Goal: Find specific page/section: Find specific page/section

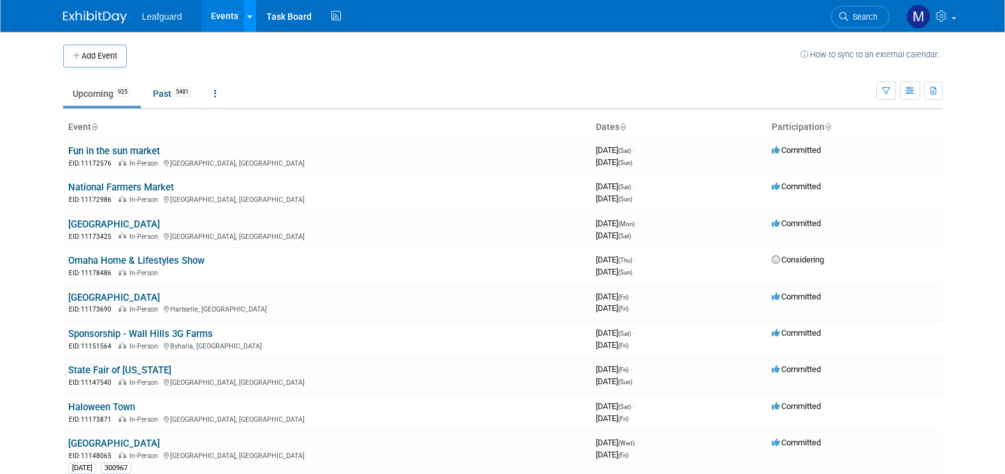
click at [249, 14] on icon at bounding box center [249, 17] width 5 height 8
click at [226, 14] on link "Events" at bounding box center [224, 16] width 47 height 32
click at [295, 18] on link "Task Board" at bounding box center [289, 16] width 64 height 32
click at [908, 89] on icon "button" at bounding box center [911, 91] width 10 height 8
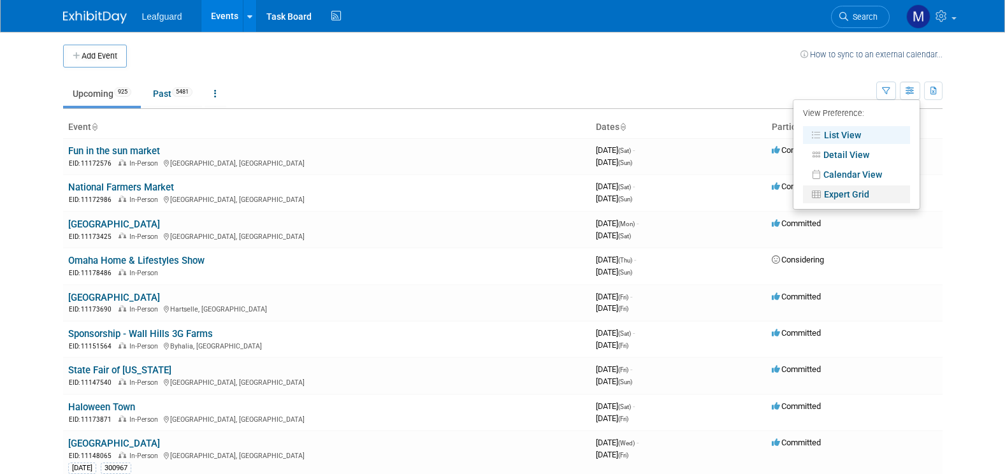
click at [843, 196] on link "Expert Grid" at bounding box center [856, 194] width 107 height 18
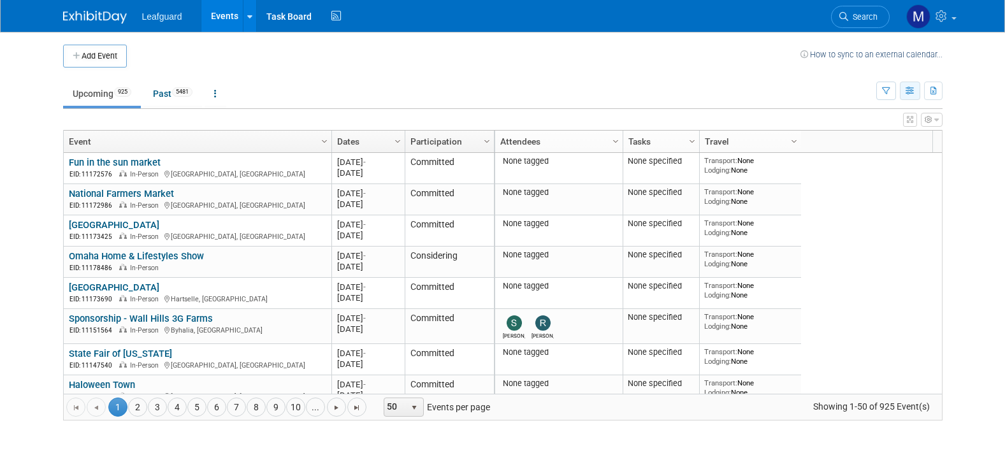
click at [910, 91] on icon "button" at bounding box center [911, 91] width 10 height 8
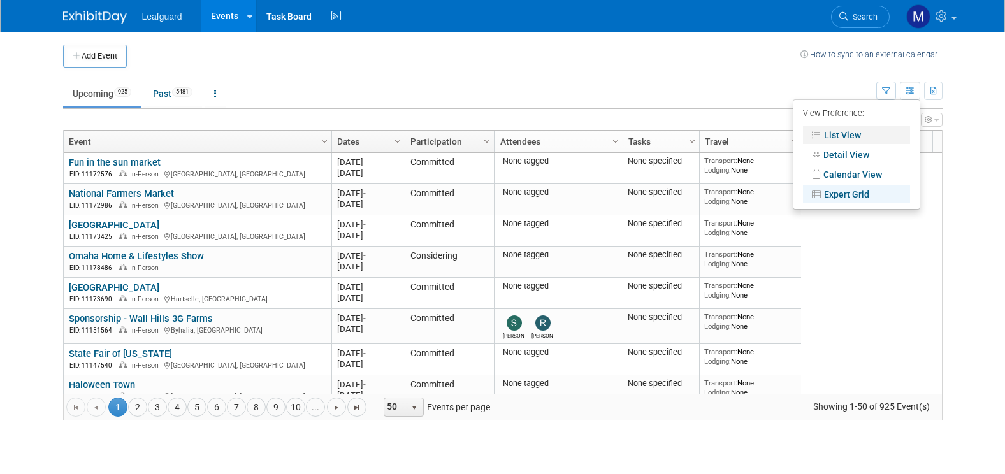
click at [827, 134] on link "List View" at bounding box center [856, 135] width 107 height 18
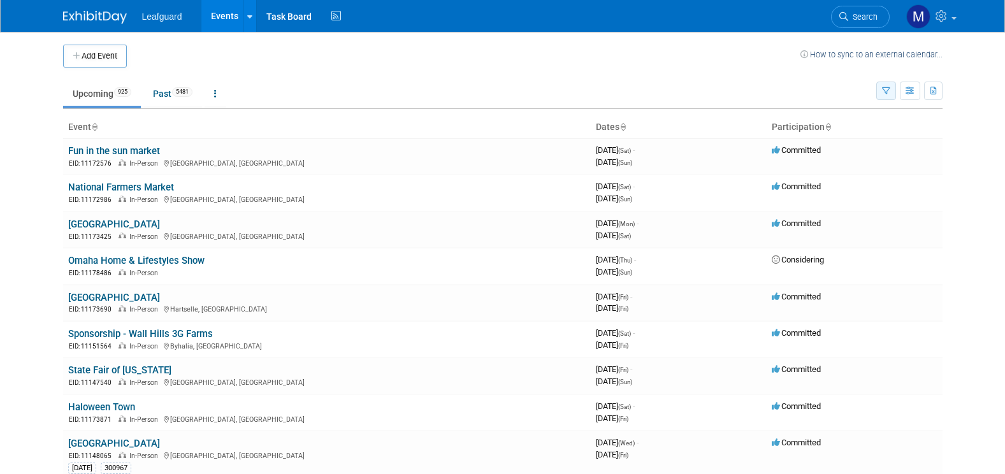
click at [887, 89] on icon "button" at bounding box center [886, 91] width 8 height 8
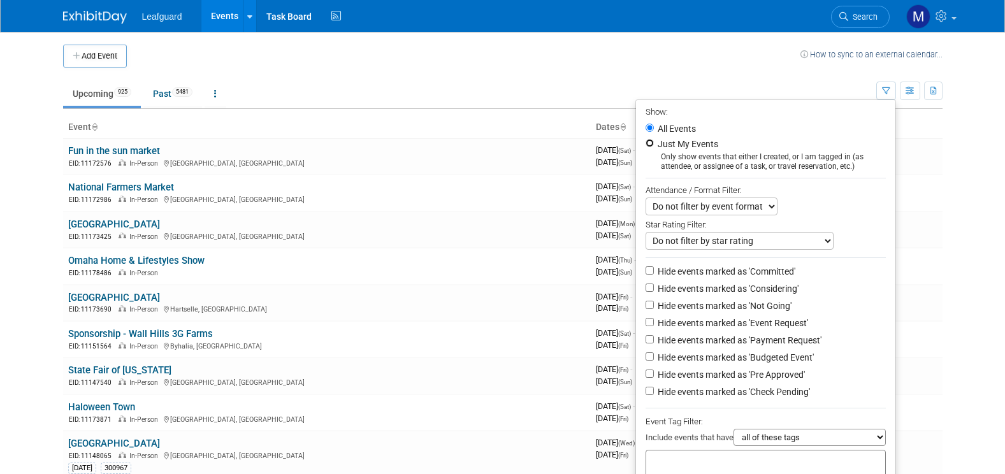
click at [646, 143] on input "Just My Events" at bounding box center [650, 143] width 8 height 8
radio input "true"
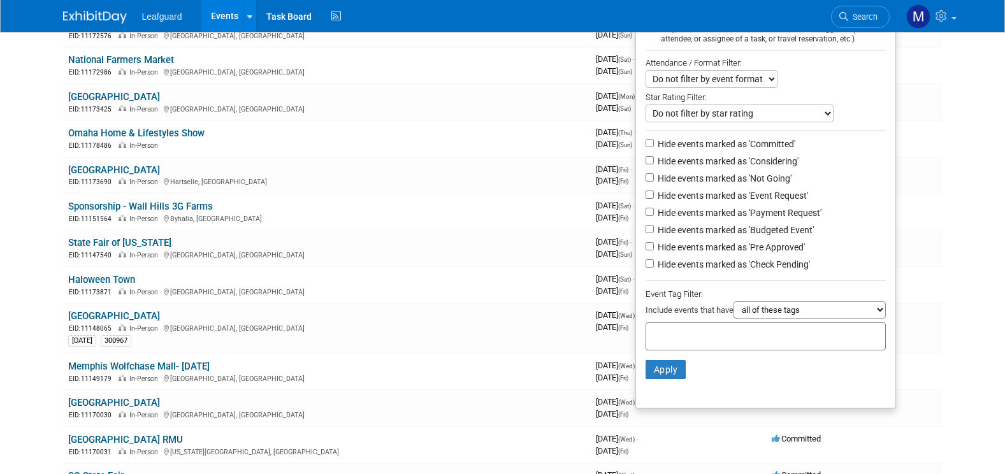
scroll to position [170, 0]
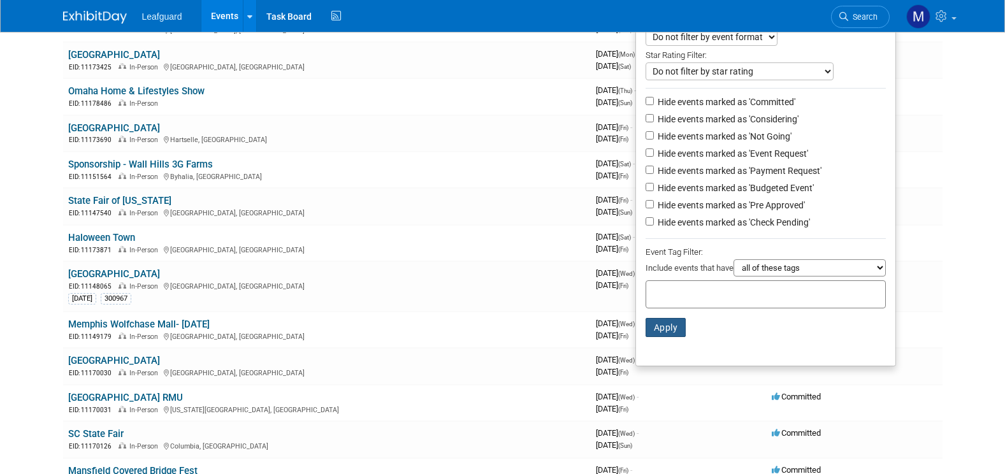
click at [657, 337] on button "Apply" at bounding box center [666, 327] width 41 height 19
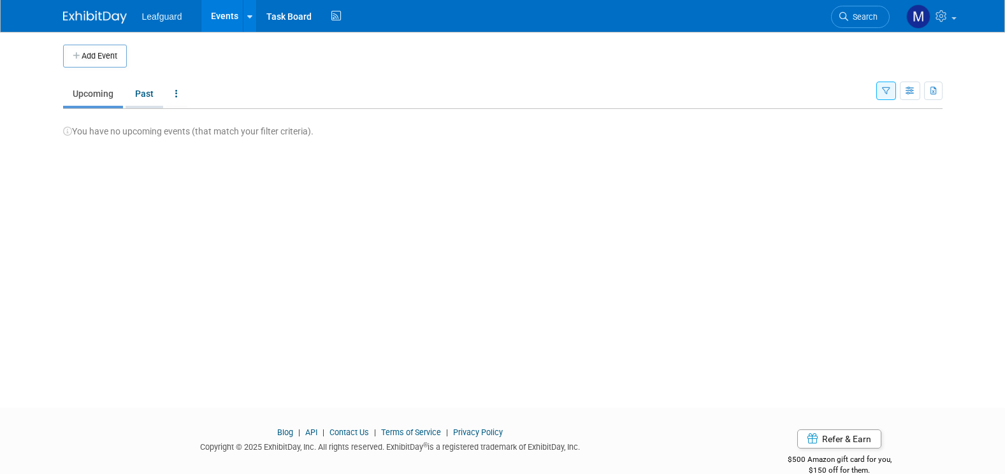
click at [143, 91] on link "Past" at bounding box center [145, 94] width 38 height 24
click at [96, 94] on link "Upcoming" at bounding box center [93, 94] width 60 height 24
click at [295, 17] on link "Task Board" at bounding box center [289, 16] width 64 height 32
